Goal: Transaction & Acquisition: Book appointment/travel/reservation

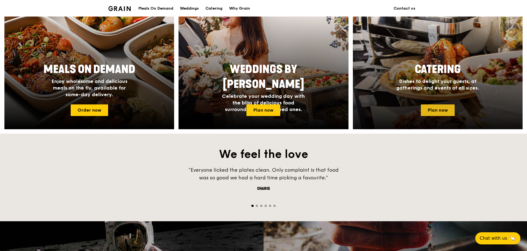
scroll to position [248, 0]
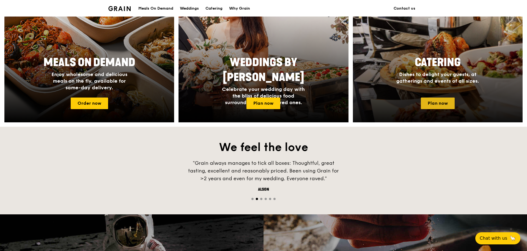
click at [431, 105] on link "Plan now" at bounding box center [438, 103] width 34 height 12
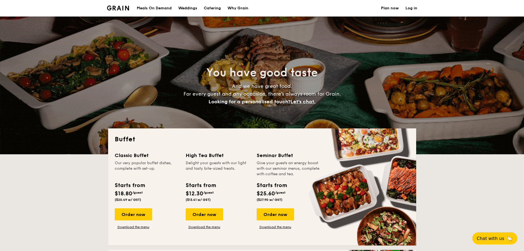
select select
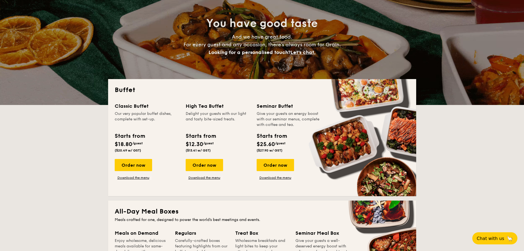
scroll to position [55, 0]
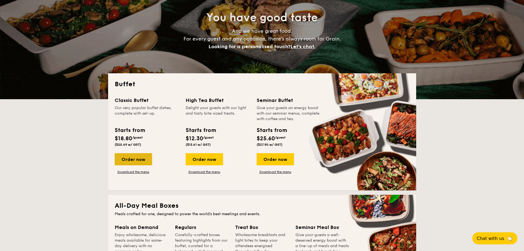
click at [138, 159] on div "Order now" at bounding box center [133, 159] width 37 height 12
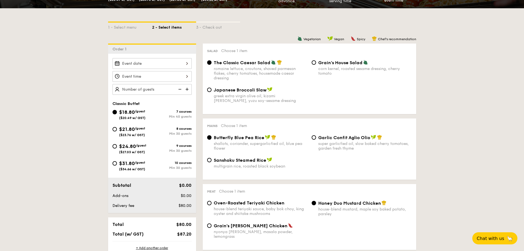
scroll to position [138, 0]
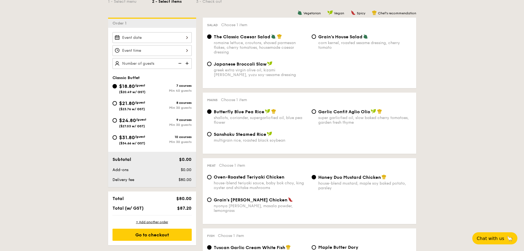
click at [254, 63] on span "Japanese Broccoli Slaw" at bounding box center [240, 63] width 53 height 5
click at [212, 63] on input "Japanese Broccoli Slaw greek extra virgin olive oil, kizami [PERSON_NAME], yuzu…" at bounding box center [209, 64] width 4 height 4
radio input "true"
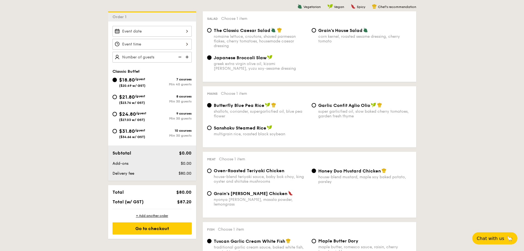
scroll to position [110, 0]
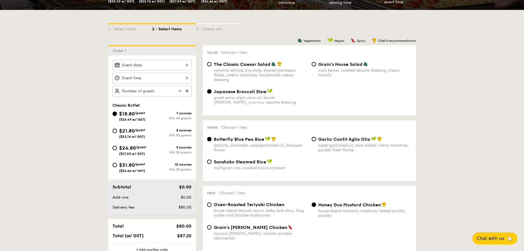
scroll to position [55, 0]
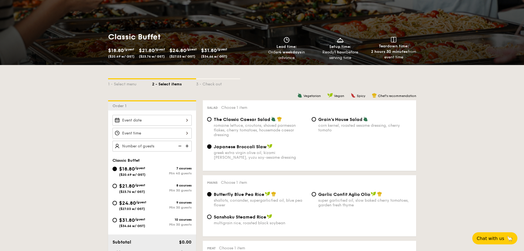
select select
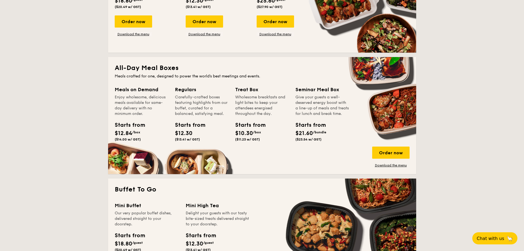
scroll to position [275, 0]
